Goal: Task Accomplishment & Management: Manage account settings

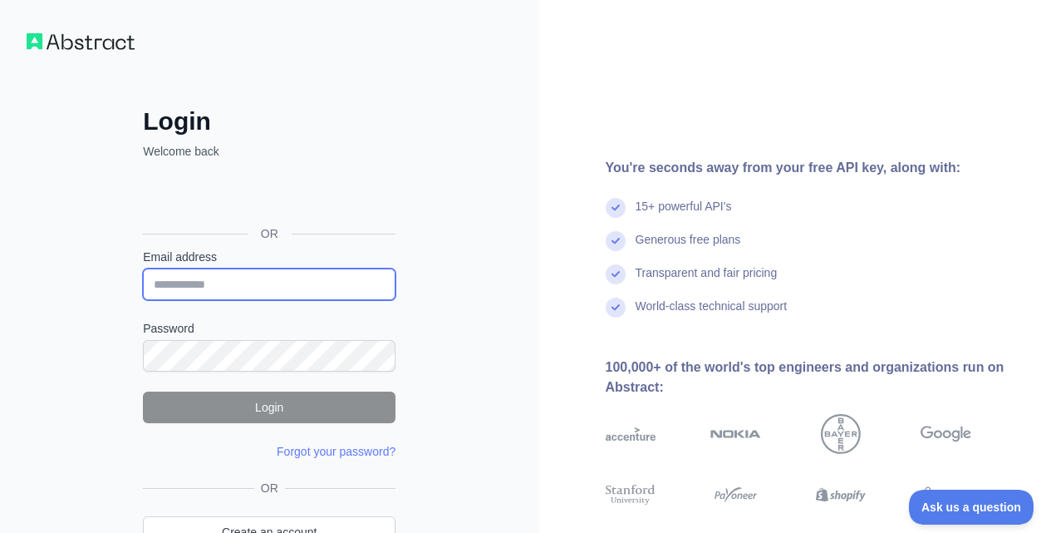
type input "**********"
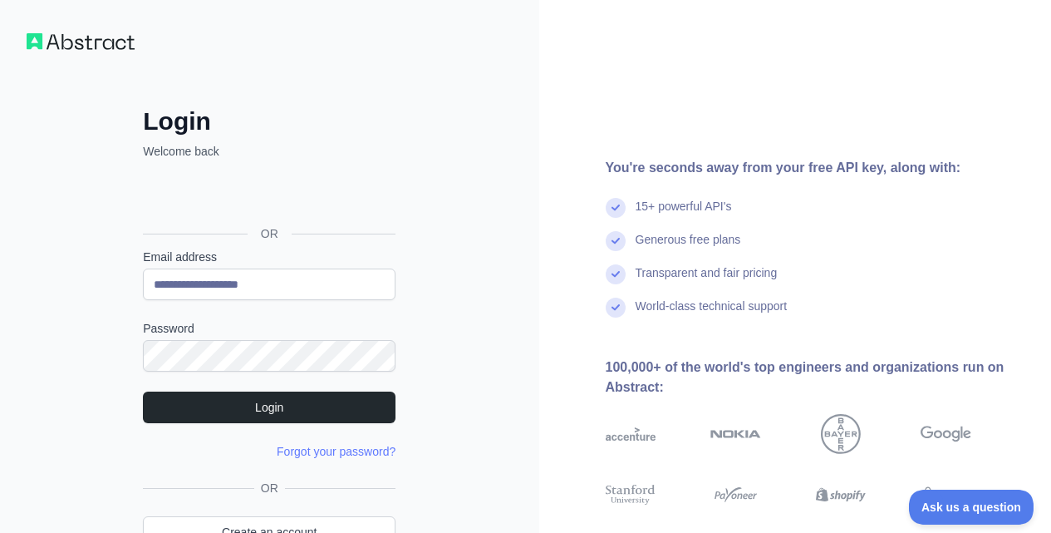
click at [500, 318] on div "**********" at bounding box center [269, 317] width 539 height 635
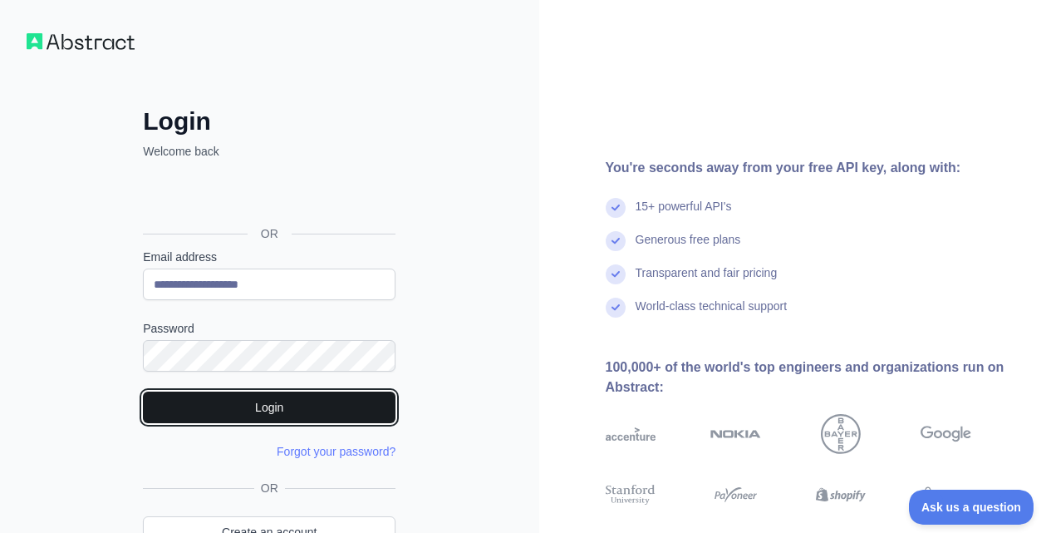
click at [246, 411] on button "Login" at bounding box center [269, 407] width 253 height 32
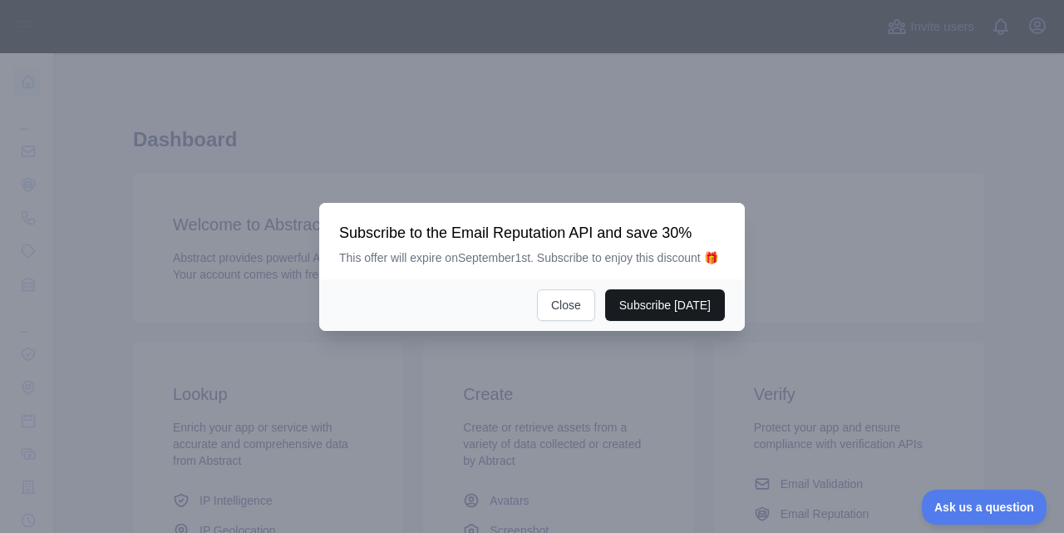
click at [641, 302] on button "Subscribe [DATE]" at bounding box center [665, 305] width 120 height 32
